Goal: Information Seeking & Learning: Learn about a topic

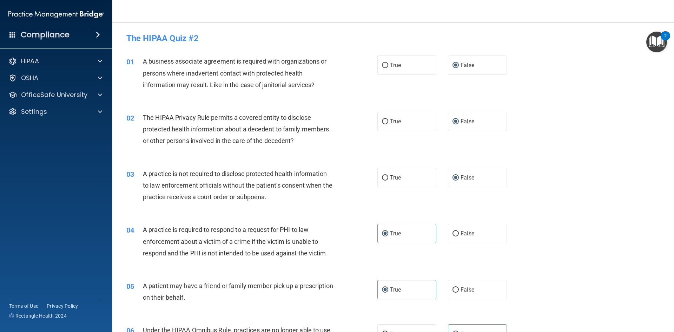
scroll to position [386, 0]
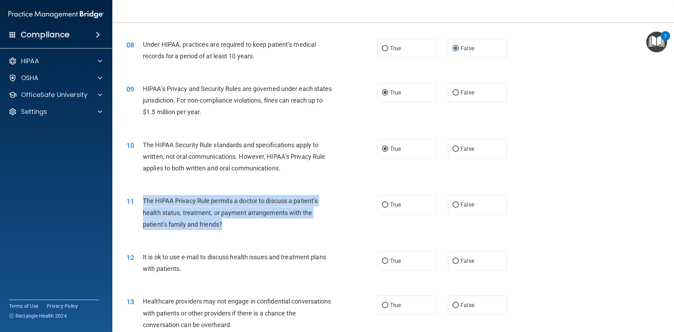
drag, startPoint x: 143, startPoint y: 199, endPoint x: 227, endPoint y: 222, distance: 87.3
click at [227, 222] on div "The HIPAA Privacy Rule permits a doctor to discuss a patient’s health status, t…" at bounding box center [241, 212] width 196 height 35
click at [384, 204] on input "True" at bounding box center [385, 204] width 6 height 5
radio input "true"
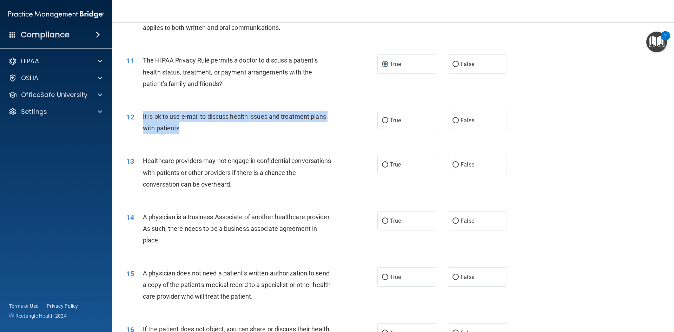
drag, startPoint x: 141, startPoint y: 115, endPoint x: 180, endPoint y: 129, distance: 40.6
click at [180, 129] on div "12 It is ok to use e-mail to discuss health issues and treatment plans with pat…" at bounding box center [252, 124] width 272 height 27
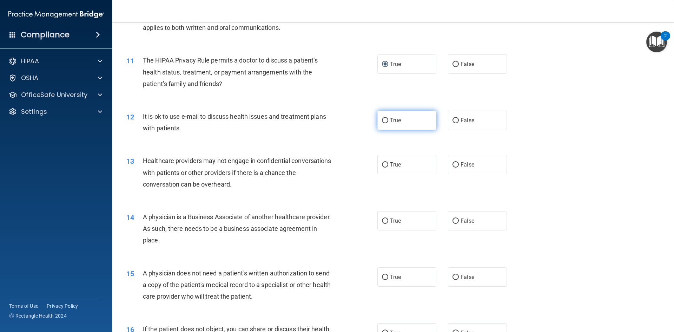
click at [382, 124] on label "True" at bounding box center [406, 120] width 59 height 19
click at [382, 123] on input "True" at bounding box center [385, 120] width 6 height 5
radio input "true"
click at [456, 164] on label "False" at bounding box center [477, 164] width 59 height 19
click at [456, 164] on input "False" at bounding box center [455, 164] width 6 height 5
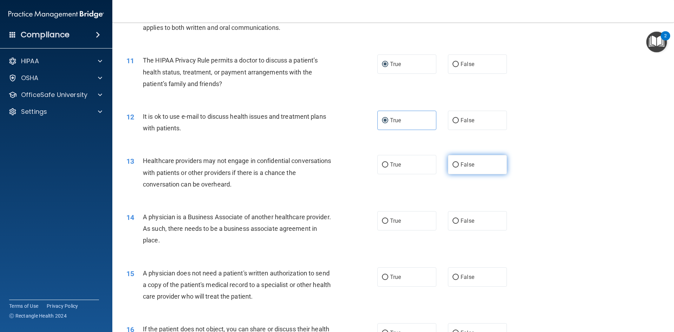
radio input "true"
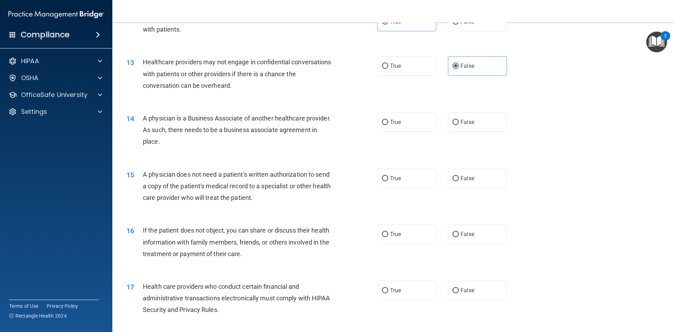
scroll to position [632, 0]
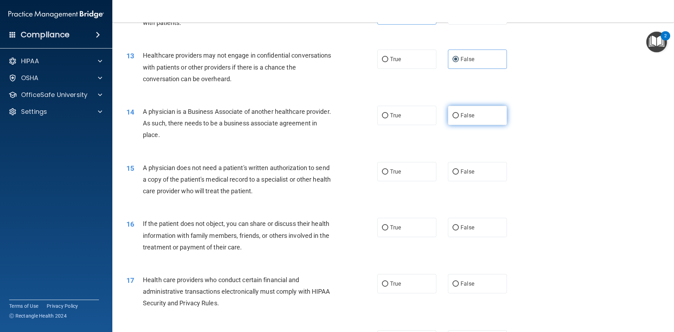
click at [453, 115] on input "False" at bounding box center [455, 115] width 6 height 5
radio input "true"
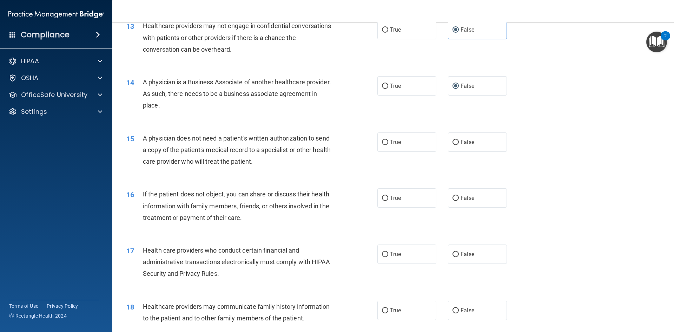
scroll to position [702, 0]
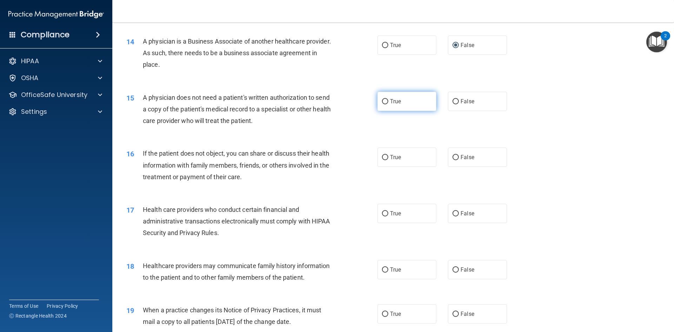
click at [383, 104] on label "True" at bounding box center [406, 101] width 59 height 19
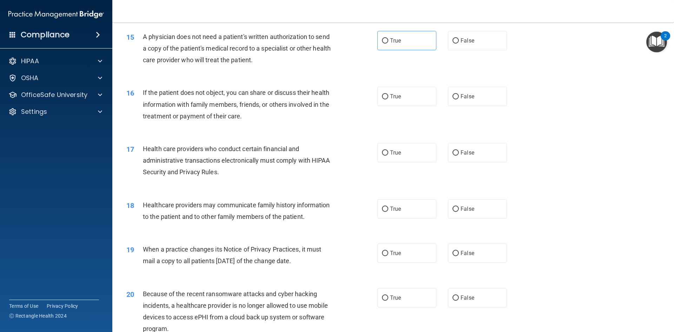
scroll to position [772, 0]
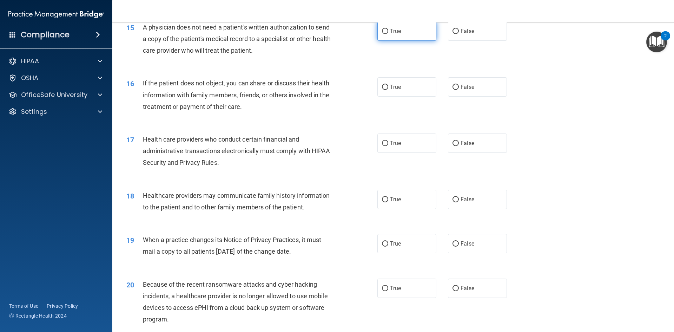
click at [384, 29] on input "True" at bounding box center [385, 31] width 6 height 5
radio input "true"
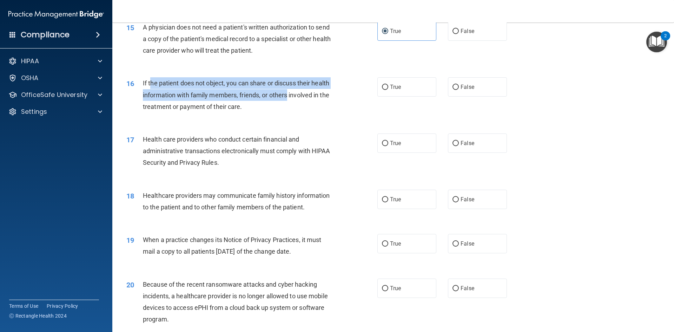
drag, startPoint x: 150, startPoint y: 83, endPoint x: 287, endPoint y: 93, distance: 137.7
click at [287, 93] on span "If the patient does not object, you can share or discuss their health informati…" at bounding box center [236, 94] width 186 height 31
click at [206, 98] on span "If the patient does not object, you can share or discuss their health informati…" at bounding box center [236, 94] width 186 height 31
drag, startPoint x: 142, startPoint y: 81, endPoint x: 263, endPoint y: 114, distance: 125.9
click at [263, 114] on div "16 If the patient does not object, you can share or discuss their health inform…" at bounding box center [252, 96] width 272 height 39
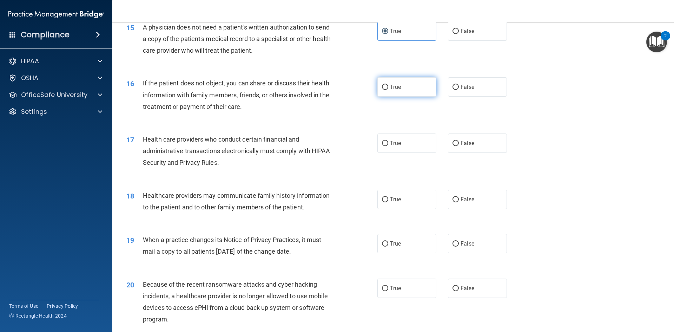
click at [387, 87] on label "True" at bounding box center [406, 86] width 59 height 19
click at [387, 87] on input "True" at bounding box center [385, 87] width 6 height 5
radio input "true"
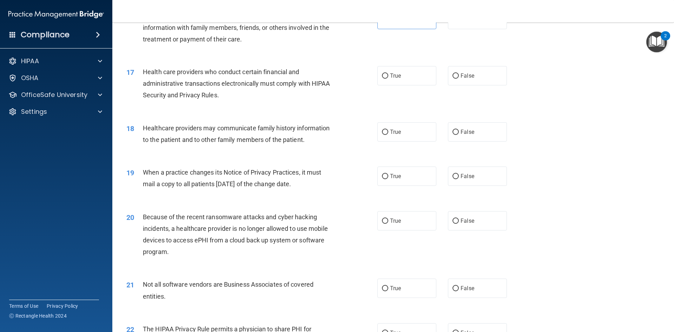
scroll to position [843, 0]
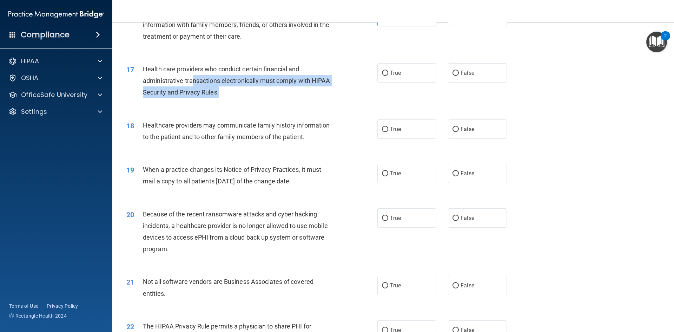
drag, startPoint x: 192, startPoint y: 81, endPoint x: 245, endPoint y: 88, distance: 53.1
click at [245, 88] on div "Health care providers who conduct certain financial and administrative transact…" at bounding box center [241, 80] width 196 height 35
click at [282, 91] on div "Health care providers who conduct certain financial and administrative transact…" at bounding box center [241, 80] width 196 height 35
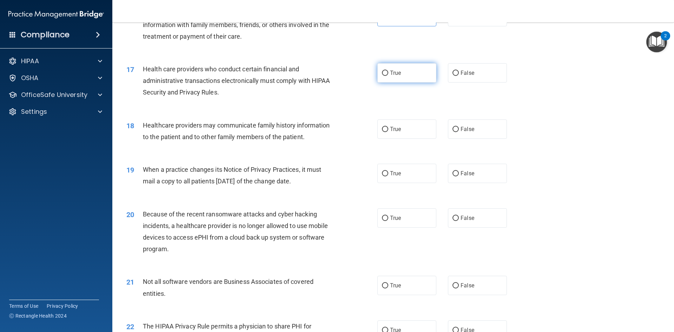
click at [383, 72] on input "True" at bounding box center [385, 73] width 6 height 5
radio input "true"
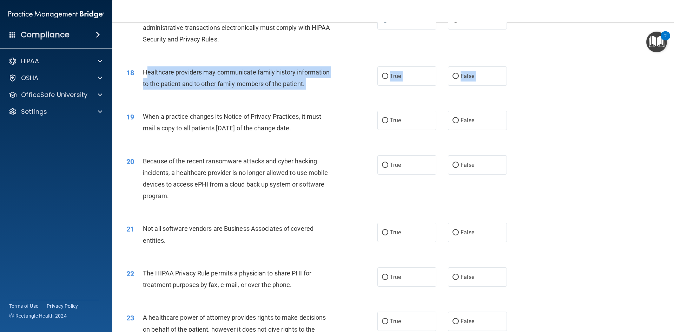
scroll to position [913, 0]
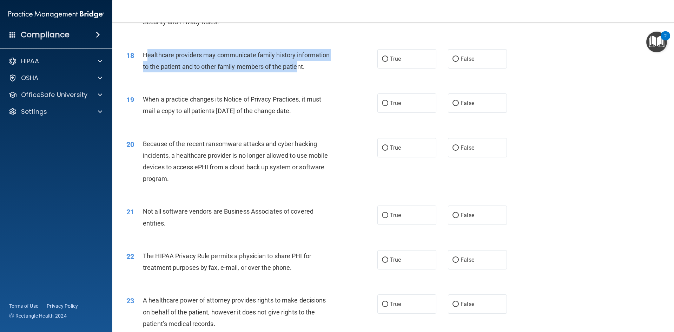
drag, startPoint x: 147, startPoint y: 90, endPoint x: 296, endPoint y: 62, distance: 151.7
click at [296, 62] on span "Healthcare providers may communicate family history information to the patient …" at bounding box center [236, 60] width 187 height 19
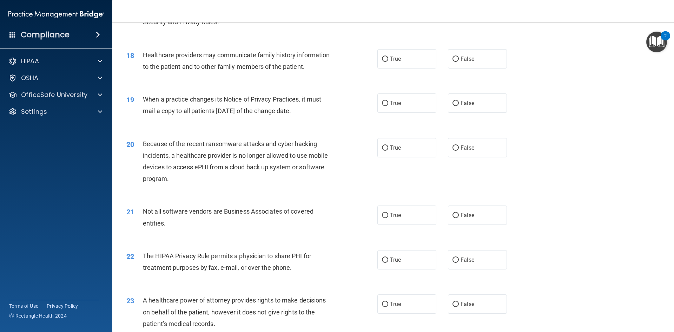
click at [308, 65] on div "Healthcare providers may communicate family history information to the patient …" at bounding box center [241, 60] width 196 height 23
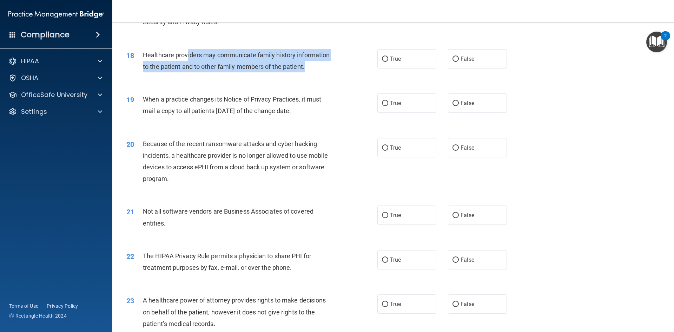
drag, startPoint x: 186, startPoint y: 52, endPoint x: 321, endPoint y: 69, distance: 135.9
click at [321, 69] on div "Healthcare providers may communicate family history information to the patient …" at bounding box center [241, 60] width 196 height 23
drag, startPoint x: 312, startPoint y: 68, endPoint x: 142, endPoint y: 56, distance: 171.0
click at [142, 56] on div "18 Healthcare providers may communicate family history information to the patie…" at bounding box center [252, 62] width 272 height 27
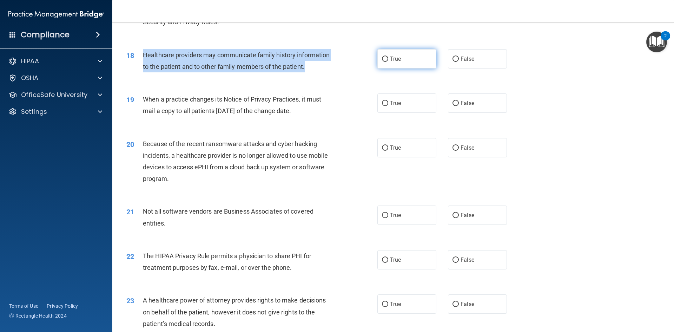
drag, startPoint x: 382, startPoint y: 60, endPoint x: 375, endPoint y: 64, distance: 8.4
click at [382, 60] on input "True" at bounding box center [385, 59] width 6 height 5
radio input "true"
drag, startPoint x: 144, startPoint y: 99, endPoint x: 326, endPoint y: 115, distance: 182.9
click at [326, 115] on div "When a practice changes its Notice of Privacy Practices, it must mail a copy to…" at bounding box center [241, 104] width 196 height 23
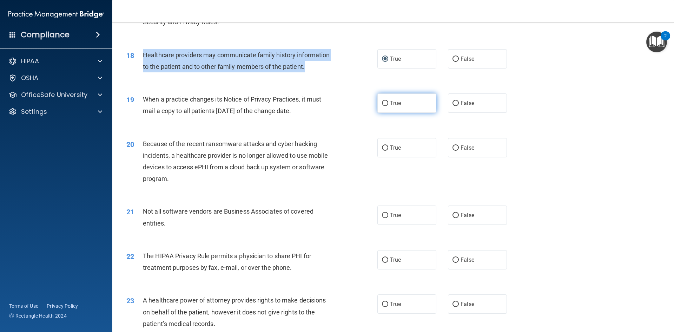
click at [384, 105] on input "True" at bounding box center [385, 103] width 6 height 5
radio input "true"
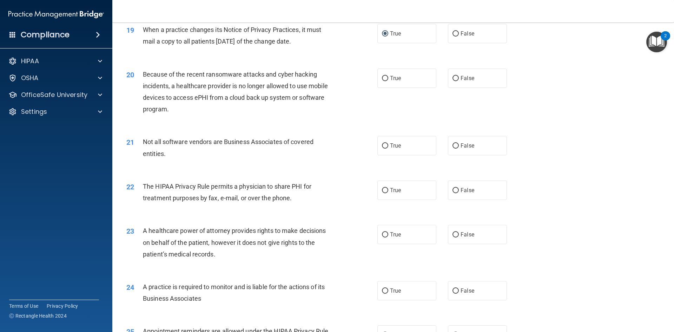
scroll to position [983, 0]
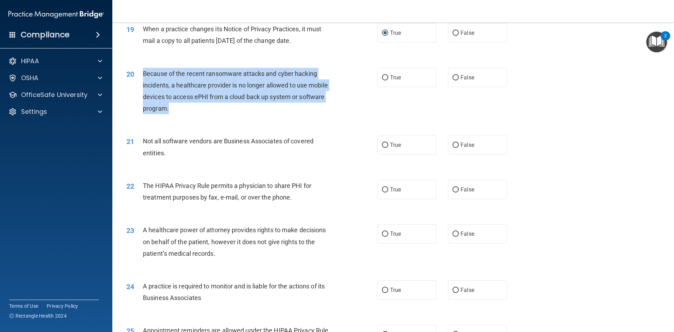
drag, startPoint x: 144, startPoint y: 71, endPoint x: 170, endPoint y: 109, distance: 46.4
click at [170, 109] on div "Because of the recent ransomware attacks and cyber hacking incidents, a healthc…" at bounding box center [241, 91] width 196 height 47
click at [455, 80] on input "False" at bounding box center [455, 77] width 6 height 5
radio input "true"
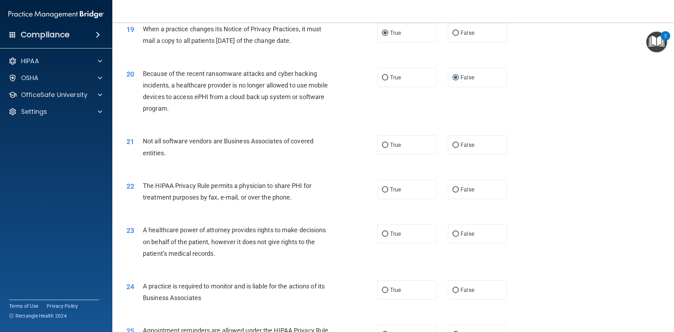
click at [207, 138] on span "Not all software vendors are Business Associates of covered entities." at bounding box center [228, 146] width 171 height 19
drag, startPoint x: 143, startPoint y: 140, endPoint x: 177, endPoint y: 150, distance: 35.1
click at [177, 150] on div "Not all software vendors are Business Associates of covered entities." at bounding box center [241, 146] width 196 height 23
click at [262, 139] on span "Not all software vendors are Business Associates of covered entities." at bounding box center [228, 146] width 171 height 19
click at [382, 146] on input "True" at bounding box center [385, 145] width 6 height 5
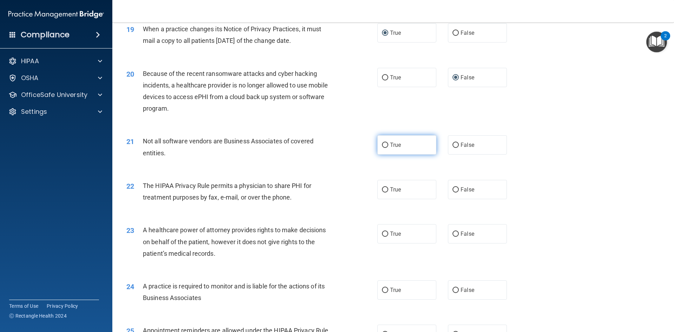
radio input "true"
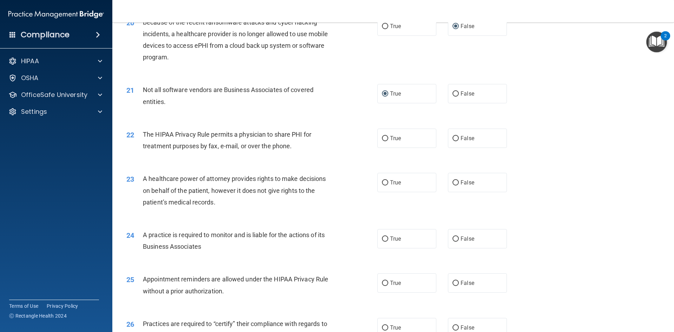
scroll to position [1053, 0]
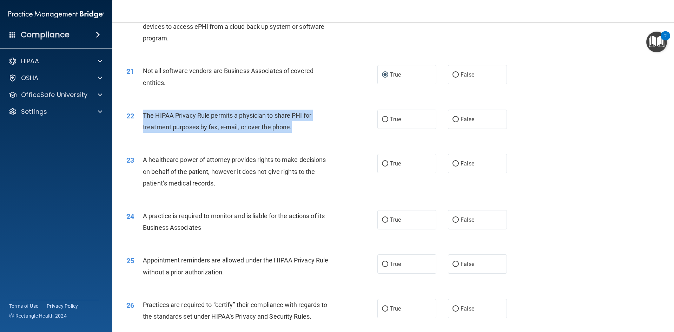
drag, startPoint x: 143, startPoint y: 113, endPoint x: 297, endPoint y: 126, distance: 155.0
click at [297, 126] on div "The HIPAA Privacy Rule permits a physician to share PHI for treatment purposes …" at bounding box center [241, 121] width 196 height 23
click at [384, 118] on input "True" at bounding box center [385, 119] width 6 height 5
radio input "true"
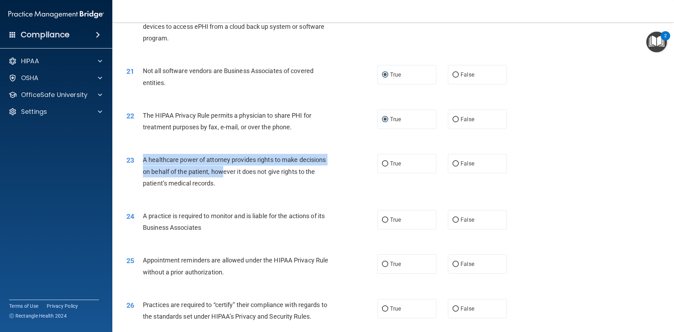
drag, startPoint x: 142, startPoint y: 160, endPoint x: 222, endPoint y: 168, distance: 80.4
click at [222, 168] on div "23 A healthcare power of attorney provides rights to make decisions on behalf o…" at bounding box center [252, 173] width 272 height 39
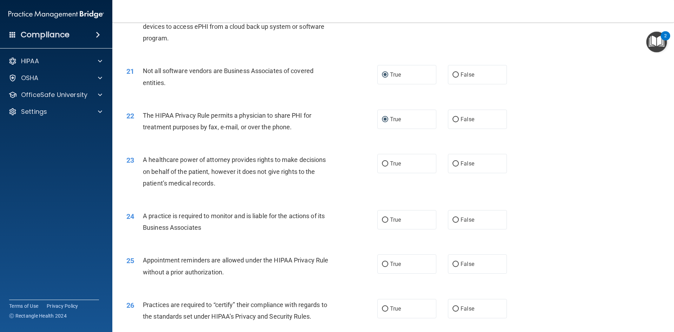
click at [239, 168] on span "A healthcare power of attorney provides rights to make decisions on behalf of t…" at bounding box center [234, 171] width 183 height 31
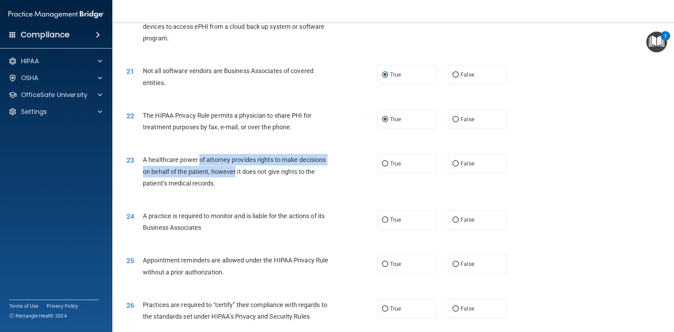
drag, startPoint x: 199, startPoint y: 157, endPoint x: 235, endPoint y: 174, distance: 40.0
click at [235, 174] on span "A healthcare power of attorney provides rights to make decisions on behalf of t…" at bounding box center [234, 171] width 183 height 31
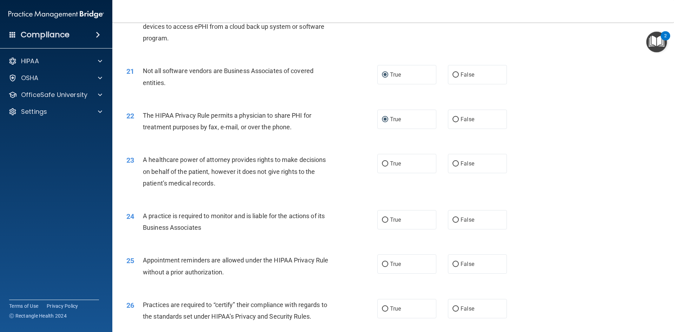
click at [227, 183] on div "A healthcare power of attorney provides rights to make decisions on behalf of t…" at bounding box center [241, 171] width 196 height 35
click at [213, 183] on span "A healthcare power of attorney provides rights to make decisions on behalf of t…" at bounding box center [234, 171] width 183 height 31
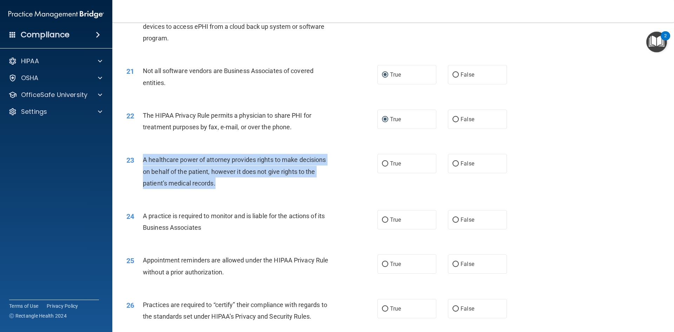
drag, startPoint x: 218, startPoint y: 183, endPoint x: 152, endPoint y: 161, distance: 69.7
click at [144, 161] on div "A healthcare power of attorney provides rights to make decisions on behalf of t…" at bounding box center [241, 171] width 196 height 35
click at [453, 163] on input "False" at bounding box center [455, 163] width 6 height 5
radio input "true"
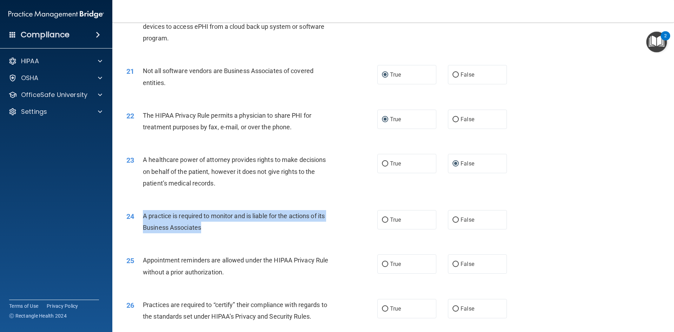
drag, startPoint x: 143, startPoint y: 214, endPoint x: 201, endPoint y: 226, distance: 58.7
click at [201, 226] on span "A practice is required to monitor and is liable for the actions of its Business…" at bounding box center [234, 221] width 182 height 19
click at [238, 217] on span "A practice is required to monitor and is liable for the actions of its Business…" at bounding box center [234, 221] width 182 height 19
drag, startPoint x: 144, startPoint y: 215, endPoint x: 272, endPoint y: 216, distance: 128.8
click at [272, 216] on span "A practice is required to monitor and is liable for the actions of its Business…" at bounding box center [234, 221] width 182 height 19
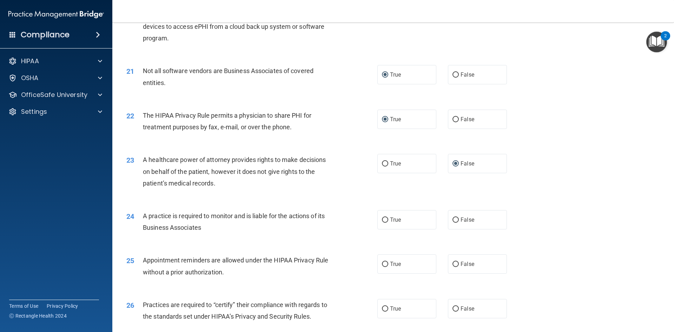
click at [276, 216] on span "A practice is required to monitor and is liable for the actions of its Business…" at bounding box center [234, 221] width 182 height 19
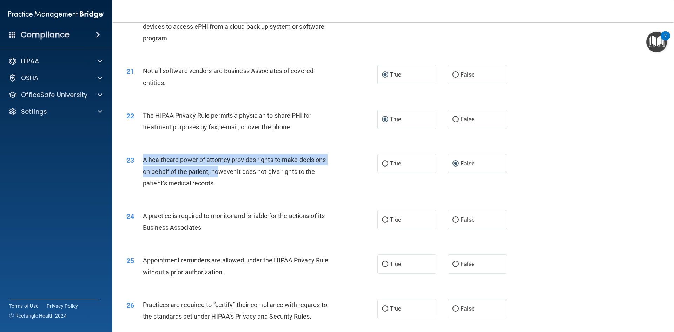
drag, startPoint x: 144, startPoint y: 159, endPoint x: 219, endPoint y: 168, distance: 76.0
click at [219, 168] on span "A healthcare power of attorney provides rights to make decisions on behalf of t…" at bounding box center [234, 171] width 183 height 31
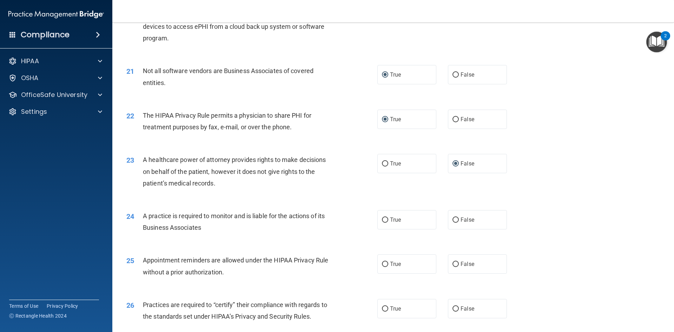
click at [247, 167] on span "A healthcare power of attorney provides rights to make decisions on behalf of t…" at bounding box center [234, 171] width 183 height 31
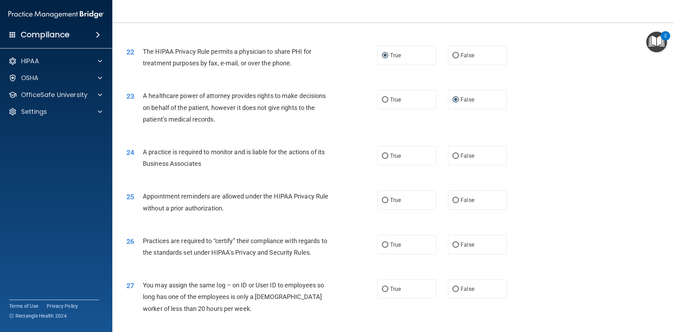
scroll to position [1123, 0]
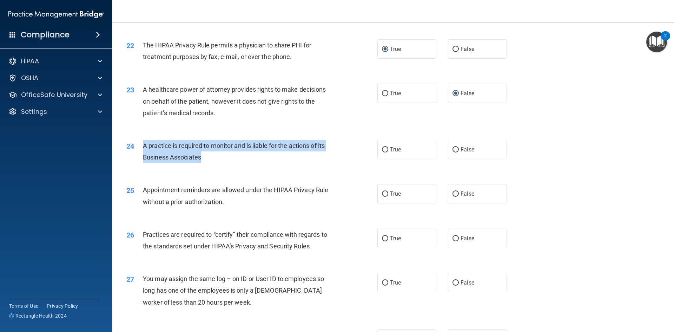
drag, startPoint x: 143, startPoint y: 144, endPoint x: 210, endPoint y: 158, distance: 68.2
click at [210, 158] on div "A practice is required to monitor and is liable for the actions of its Business…" at bounding box center [241, 151] width 196 height 23
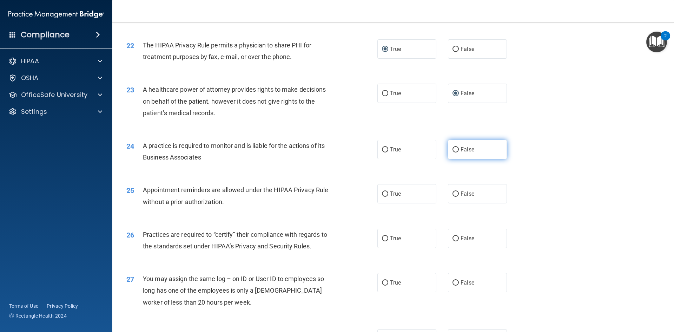
click at [448, 153] on label "False" at bounding box center [477, 149] width 59 height 19
click at [452, 152] on input "False" at bounding box center [455, 149] width 6 height 5
radio input "true"
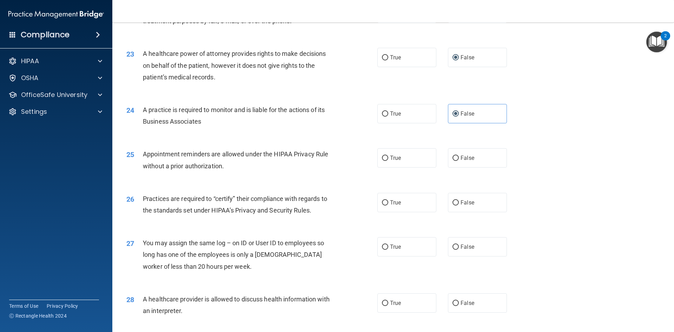
scroll to position [1194, 0]
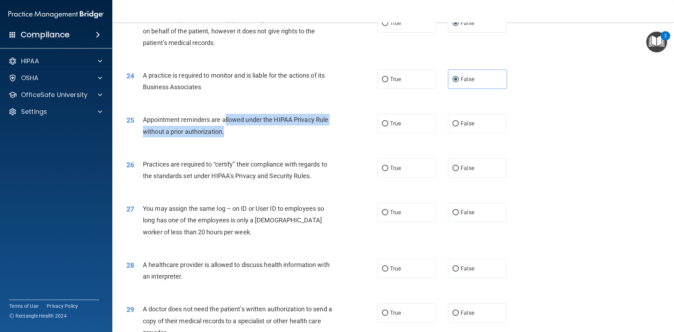
drag, startPoint x: 225, startPoint y: 118, endPoint x: 286, endPoint y: 131, distance: 62.9
click at [286, 131] on div "Appointment reminders are allowed under the HIPAA Privacy Rule without a prior …" at bounding box center [241, 125] width 196 height 23
click at [303, 135] on div "Appointment reminders are allowed under the HIPAA Privacy Rule without a prior …" at bounding box center [241, 125] width 196 height 23
drag, startPoint x: 212, startPoint y: 130, endPoint x: 150, endPoint y: 121, distance: 62.4
click at [150, 121] on div "Appointment reminders are allowed under the HIPAA Privacy Rule without a prior …" at bounding box center [241, 125] width 196 height 23
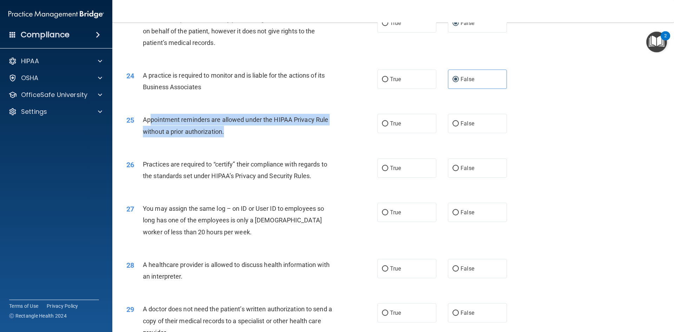
click at [167, 121] on span "Appointment reminders are allowed under the HIPAA Privacy Rule without a prior …" at bounding box center [235, 125] width 185 height 19
drag, startPoint x: 142, startPoint y: 119, endPoint x: 235, endPoint y: 130, distance: 93.6
click at [235, 130] on div "25 Appointment reminders are allowed under the HIPAA Privacy Rule without a pri…" at bounding box center [252, 127] width 272 height 27
click at [383, 126] on input "True" at bounding box center [385, 123] width 6 height 5
radio input "true"
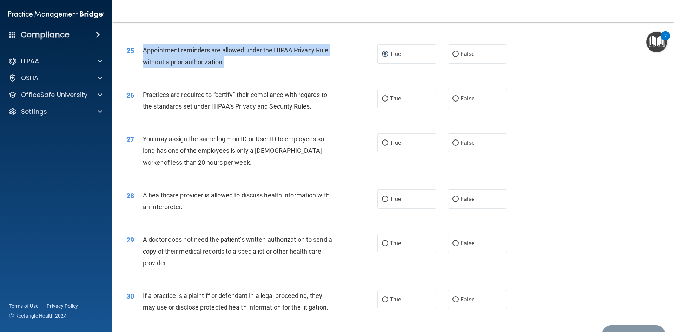
scroll to position [1264, 0]
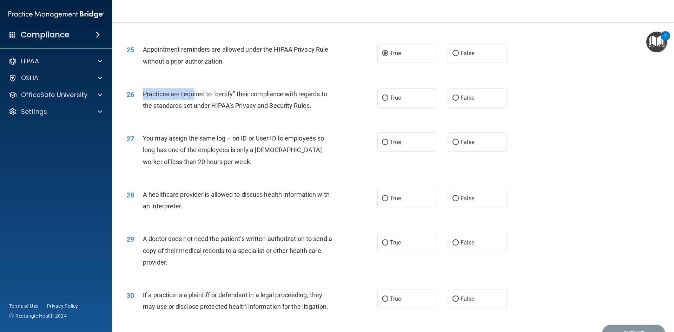
drag, startPoint x: 144, startPoint y: 95, endPoint x: 192, endPoint y: 98, distance: 48.5
click at [192, 98] on div "Practices are required to “certify” their compliance with regards to the standa…" at bounding box center [241, 99] width 196 height 23
click at [207, 94] on span "Practices are required to “certify” their compliance with regards to the standa…" at bounding box center [235, 99] width 184 height 19
